Goal: Information Seeking & Learning: Stay updated

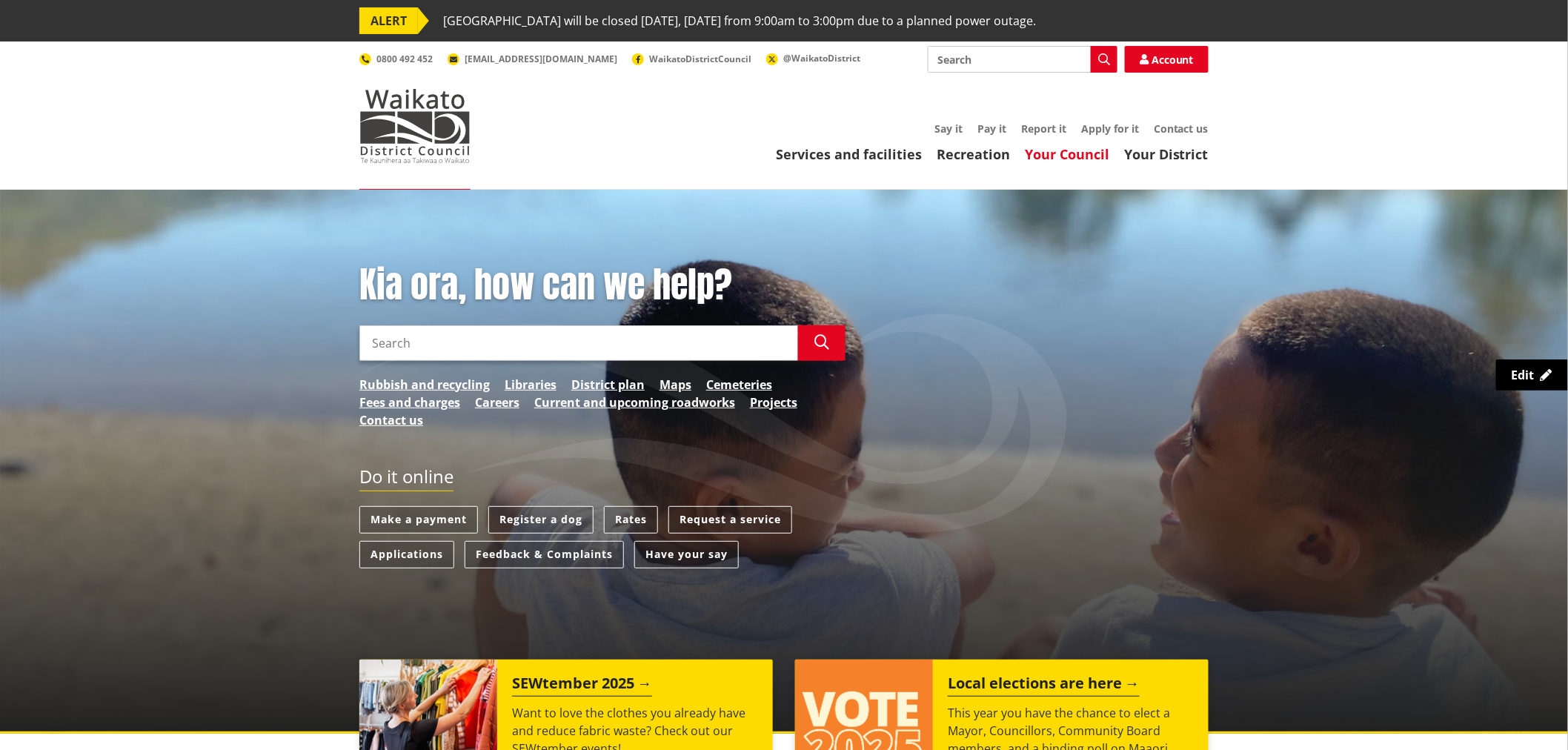
click at [1088, 153] on link "Your Council" at bounding box center [1066, 155] width 84 height 18
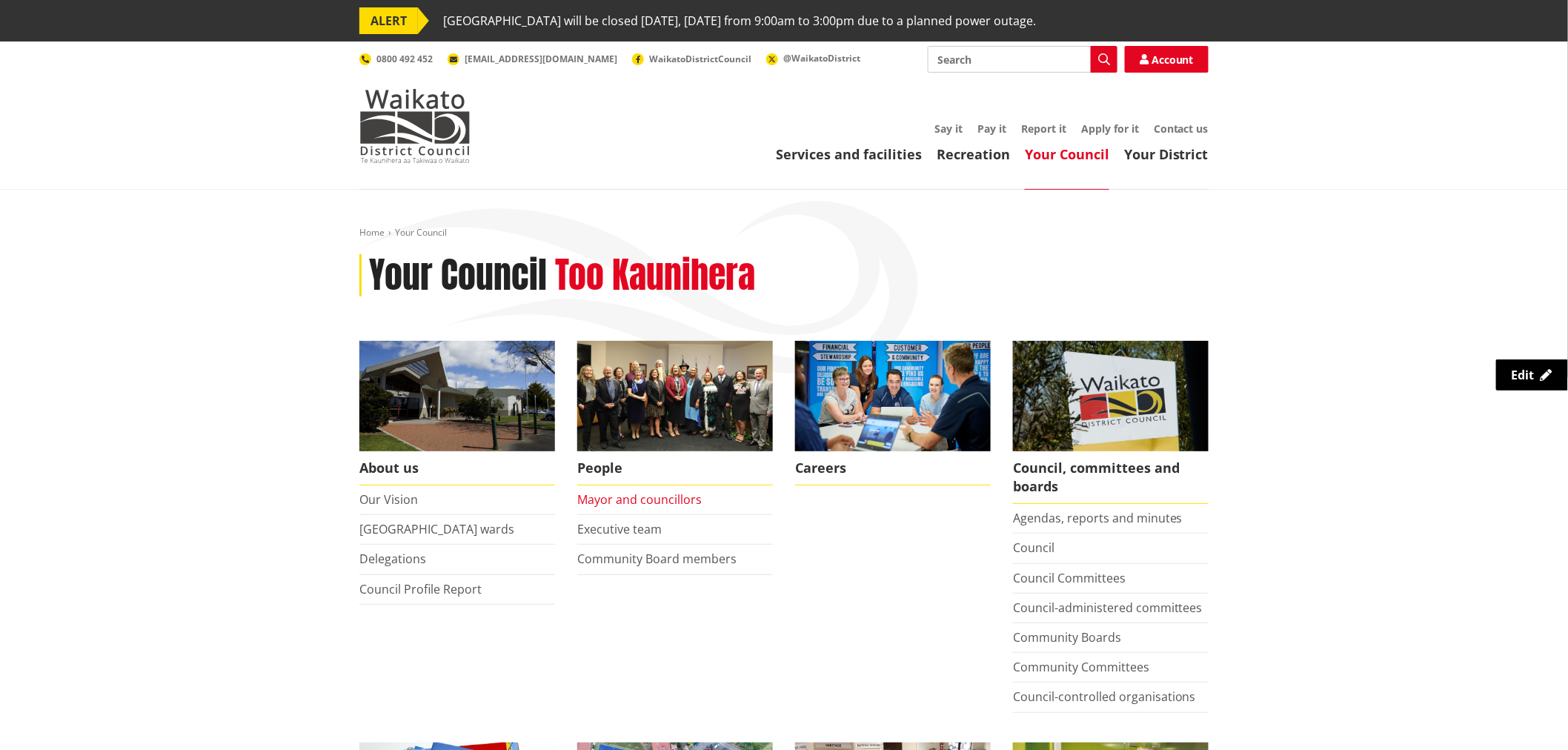
click at [613, 495] on link "Mayor and councillors" at bounding box center [640, 499] width 125 height 16
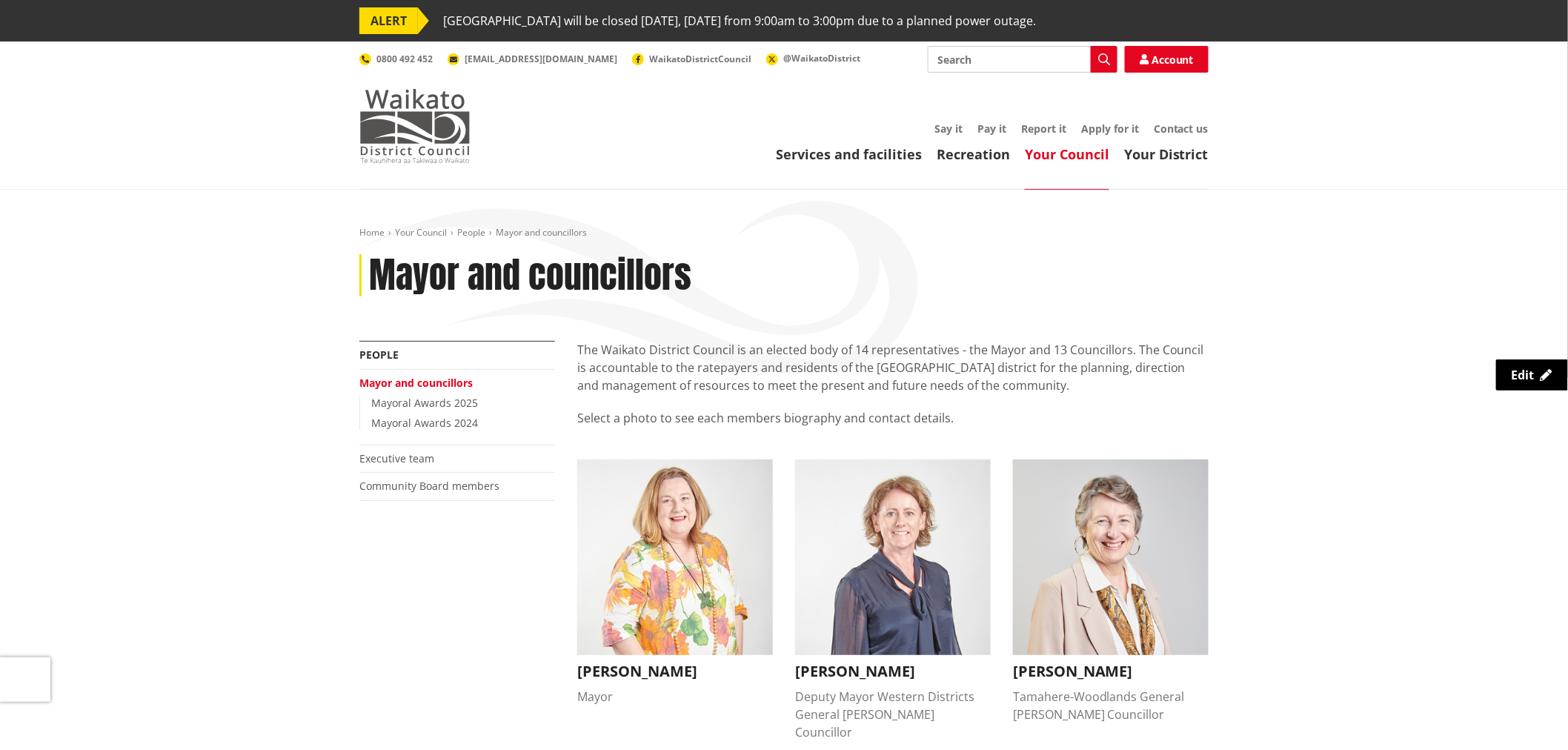
drag, startPoint x: 392, startPoint y: 101, endPoint x: 391, endPoint y: 25, distance: 76.0
click at [392, 101] on img at bounding box center [415, 126] width 111 height 74
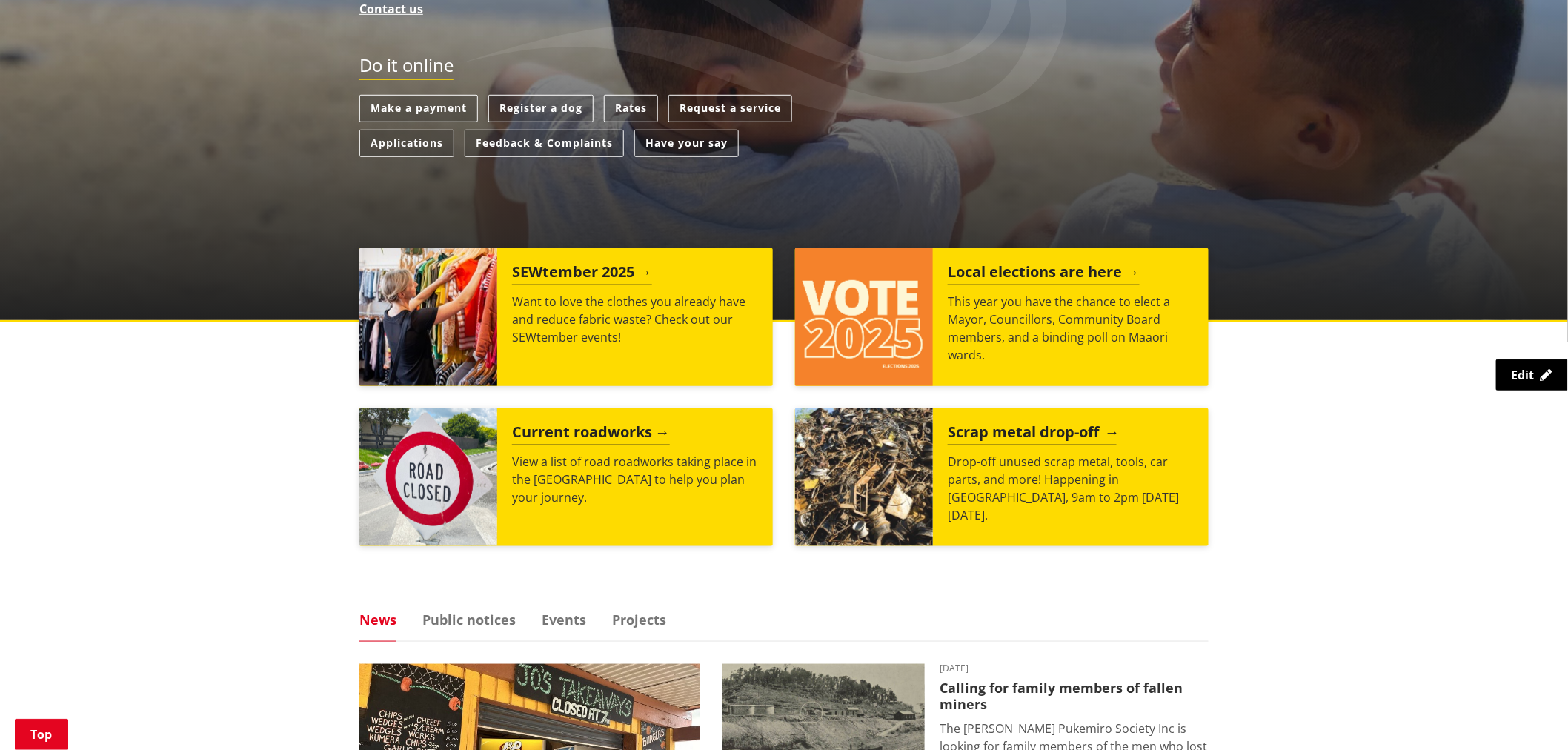
scroll to position [823, 0]
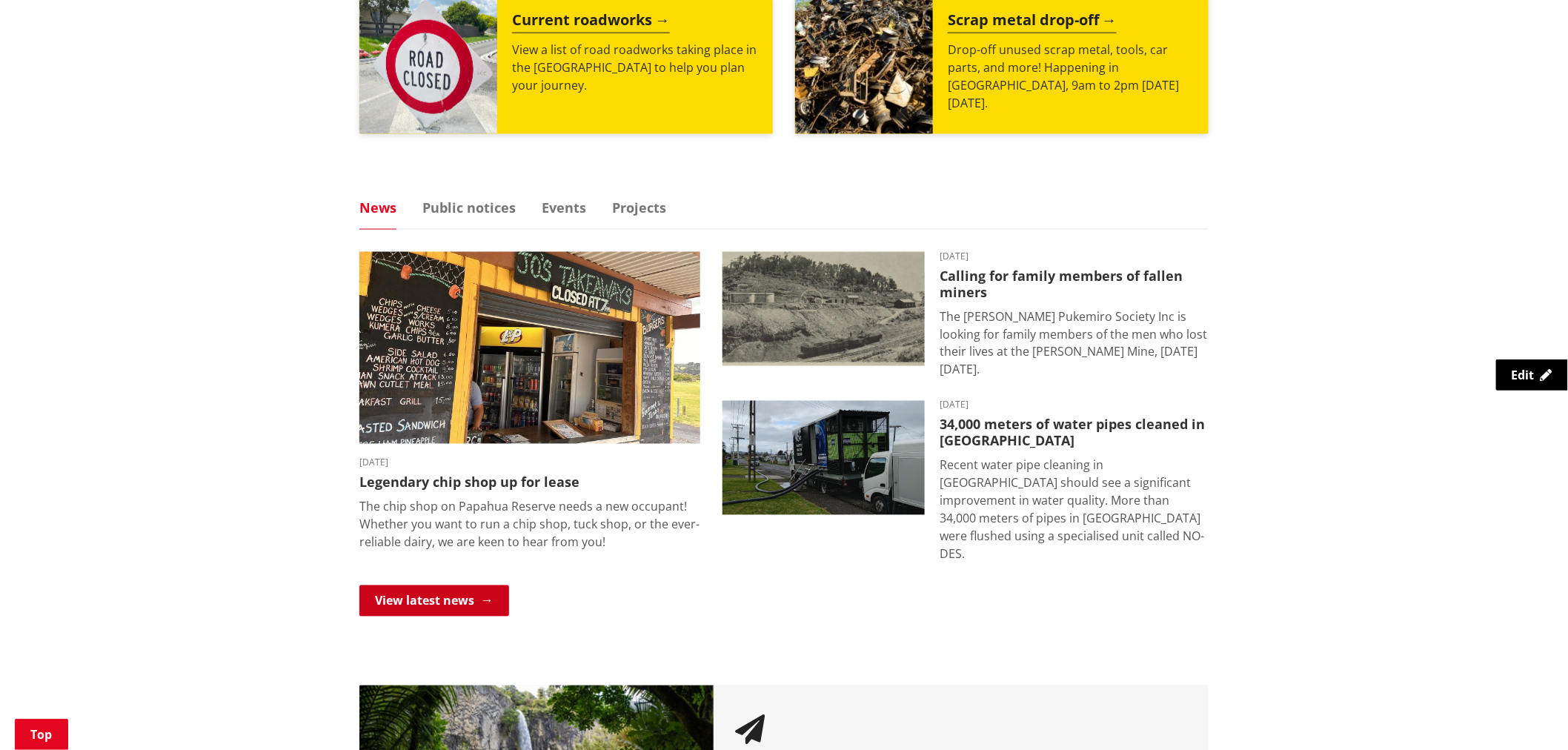
click at [478, 589] on link "View latest news" at bounding box center [434, 600] width 150 height 31
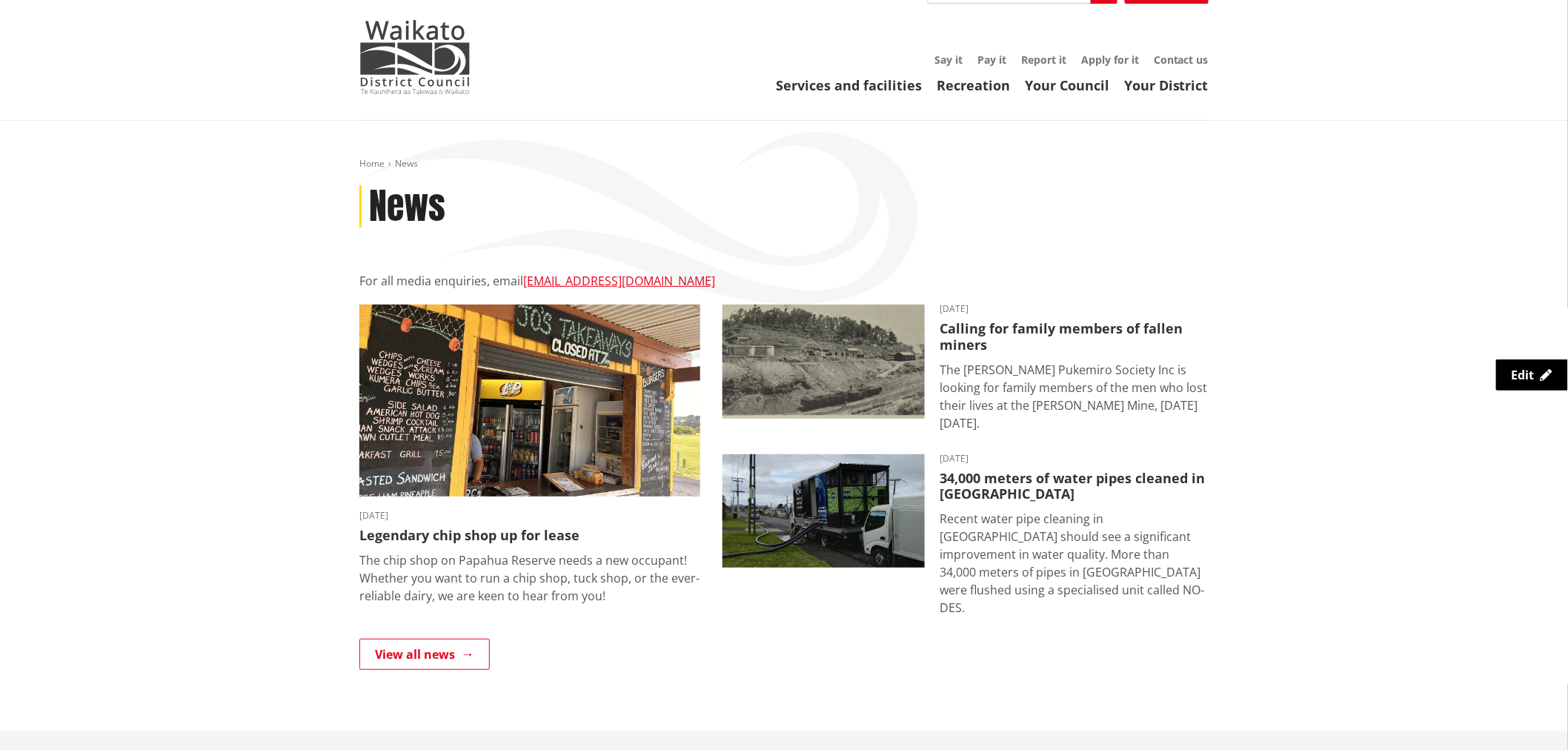
scroll to position [164, 0]
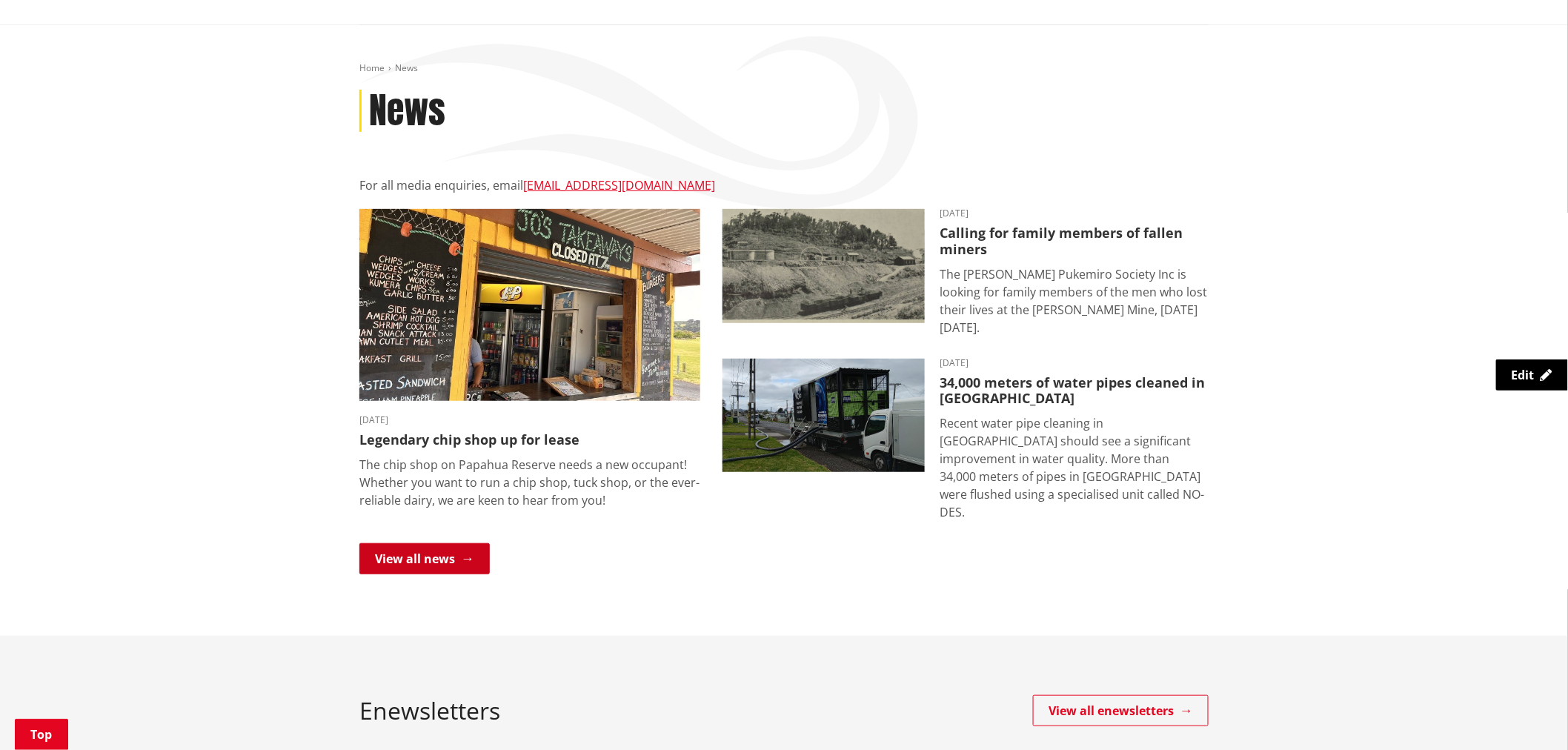
click at [418, 543] on link "View all news" at bounding box center [425, 558] width 131 height 31
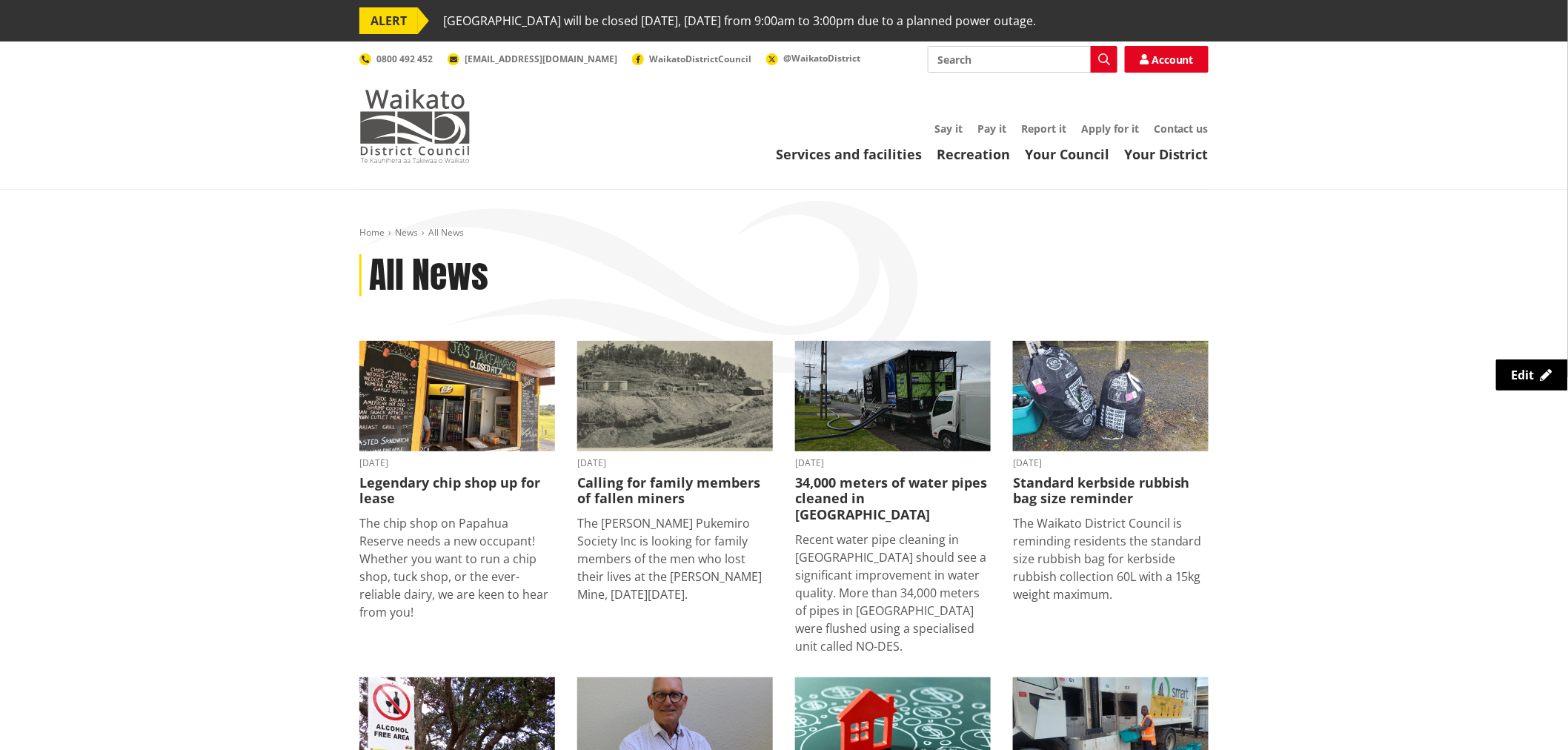
click at [405, 134] on img at bounding box center [415, 126] width 111 height 74
